Goal: Book appointment/travel/reservation

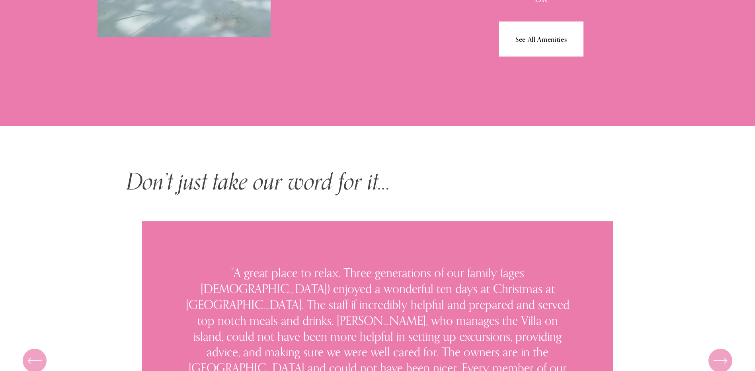
scroll to position [4223, 0]
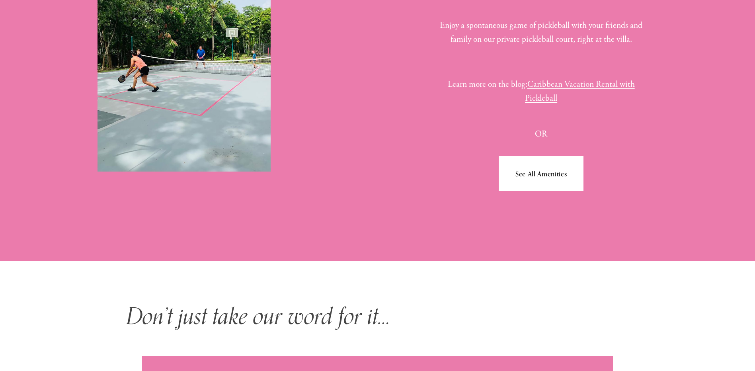
click at [563, 187] on link "See All Amenities" at bounding box center [541, 173] width 85 height 35
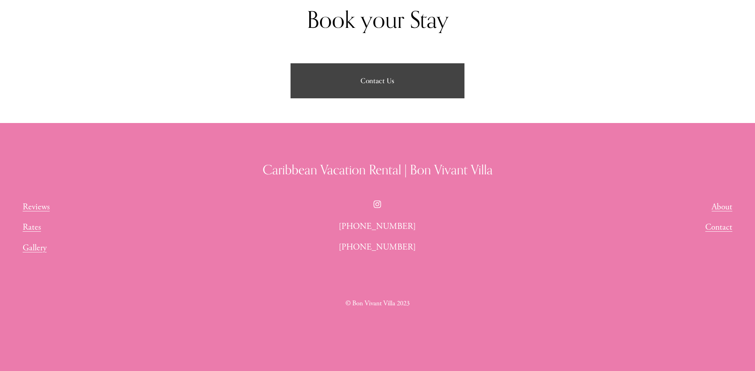
scroll to position [1391, 0]
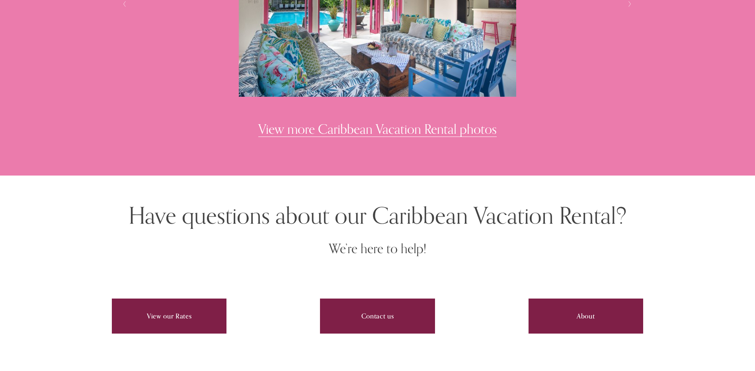
scroll to position [2791, 0]
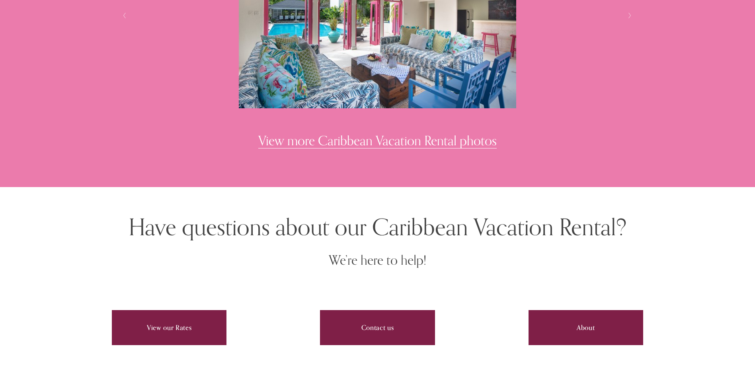
click at [212, 320] on link "View our Rates" at bounding box center [169, 327] width 115 height 35
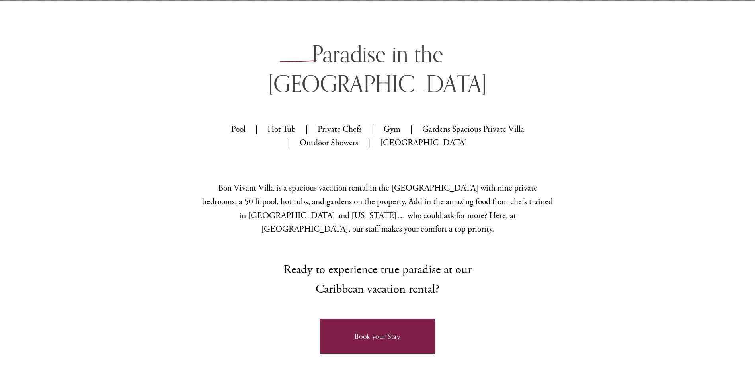
scroll to position [364, 0]
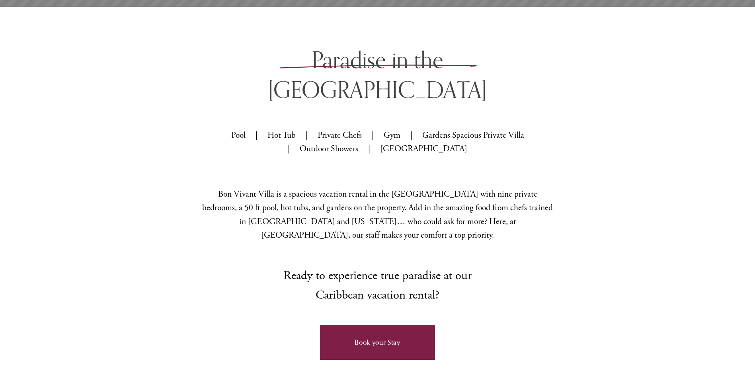
click at [391, 325] on link "Book your Stay" at bounding box center [377, 342] width 115 height 35
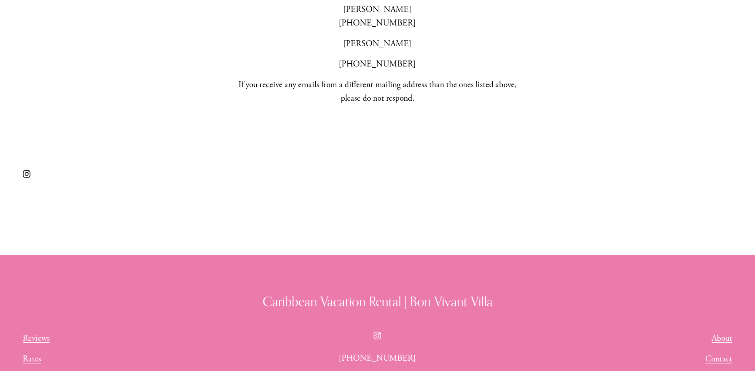
scroll to position [637, 0]
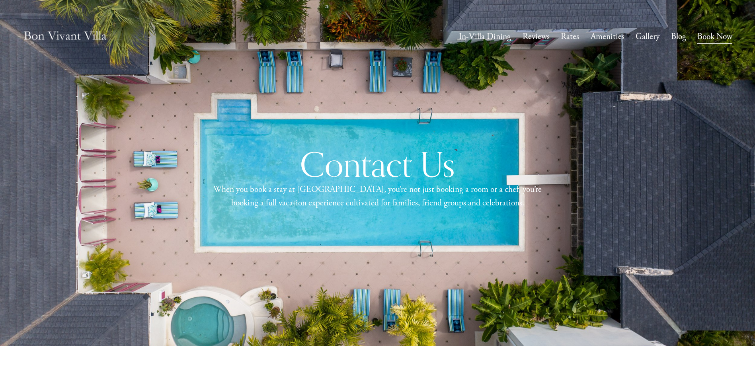
scroll to position [637, 0]
